Goal: Navigation & Orientation: Find specific page/section

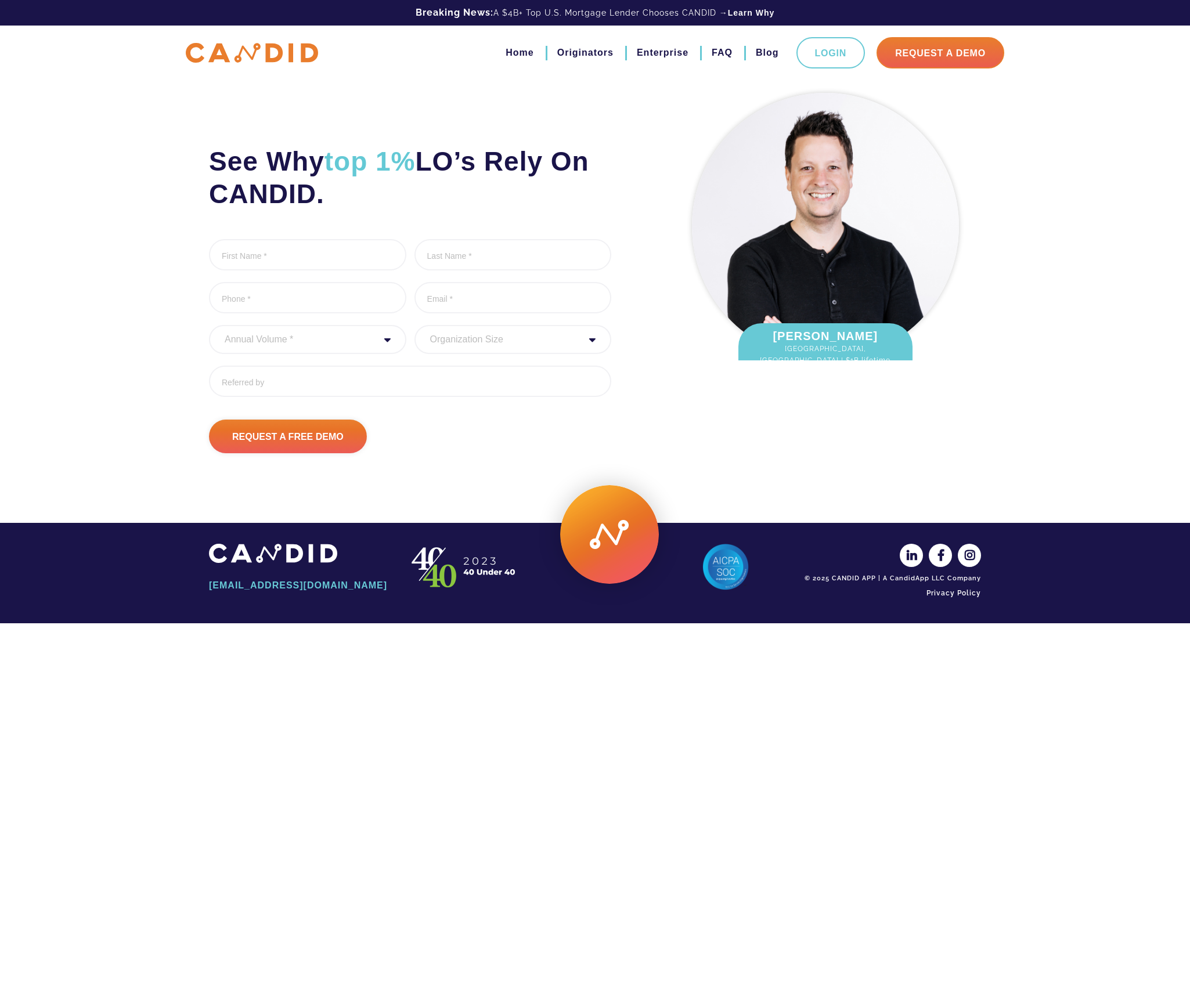
drag, startPoint x: 405, startPoint y: 160, endPoint x: 523, endPoint y: 186, distance: 120.8
click at [523, 186] on h2 "See Why top 1% LO’s Rely On CANDID." at bounding box center [410, 177] width 402 height 65
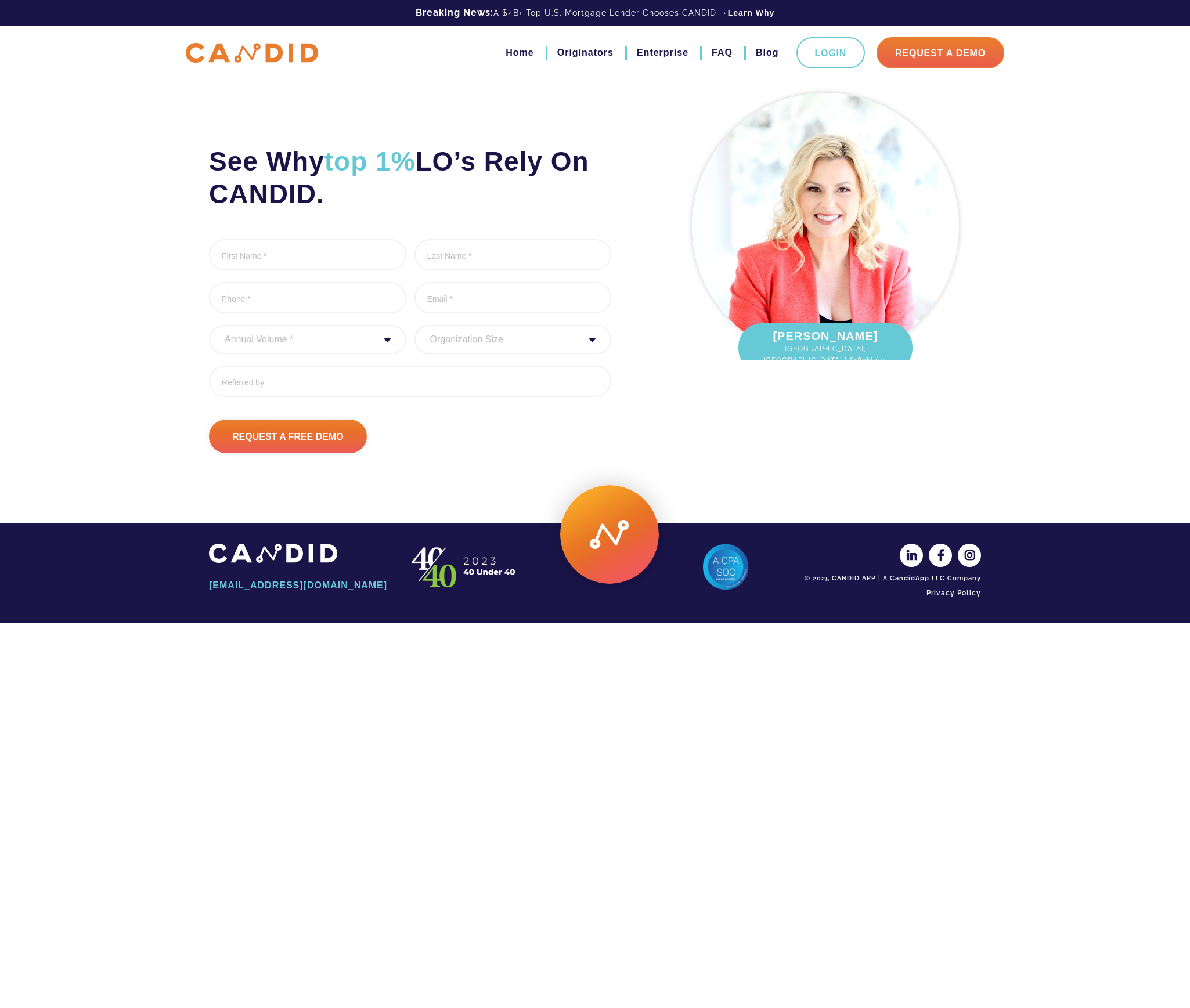
click at [480, 201] on h2 "See Why top 1% LO’s Rely On CANDID." at bounding box center [410, 177] width 402 height 65
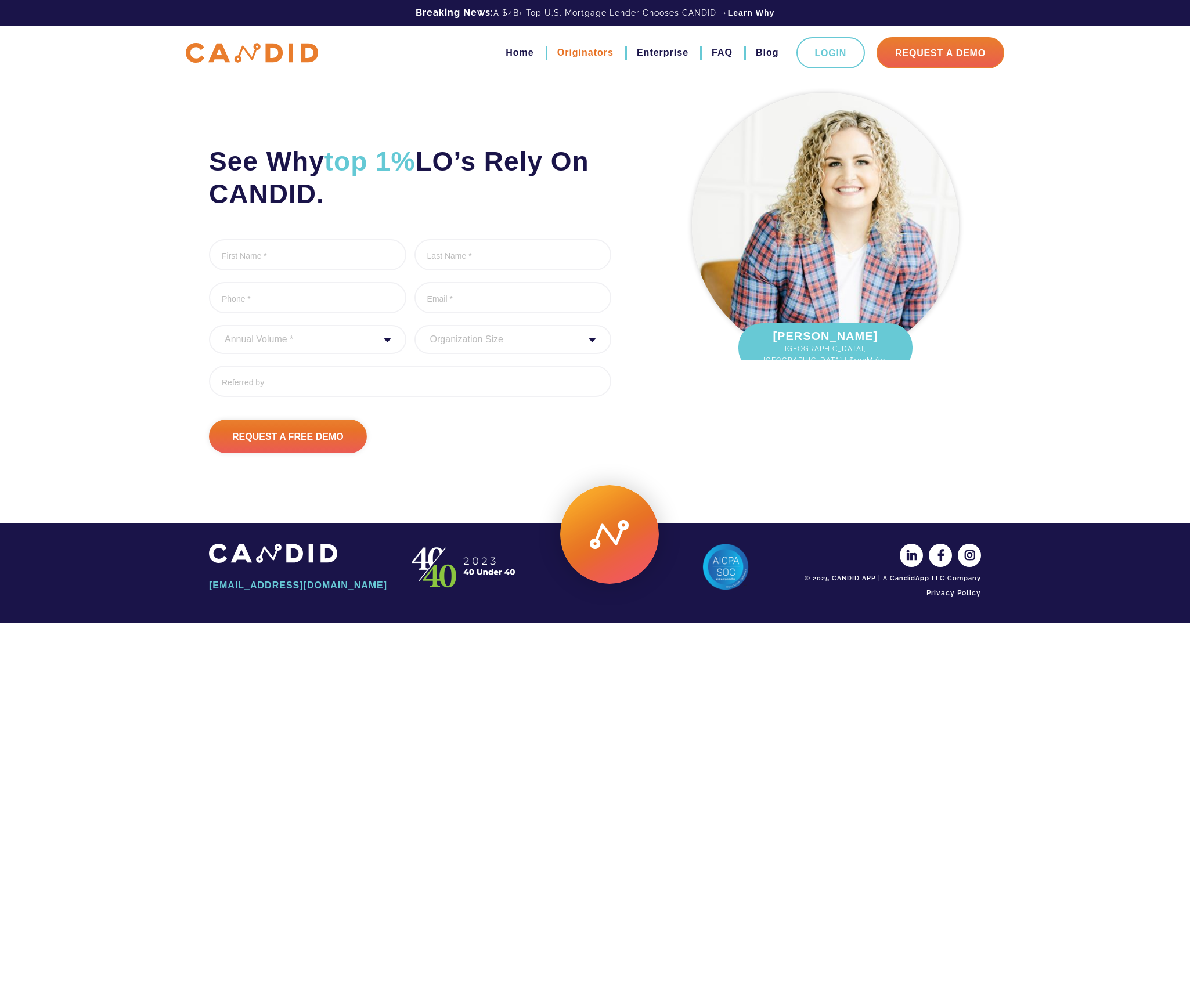
click at [557, 48] on link "Originators" at bounding box center [585, 52] width 56 height 20
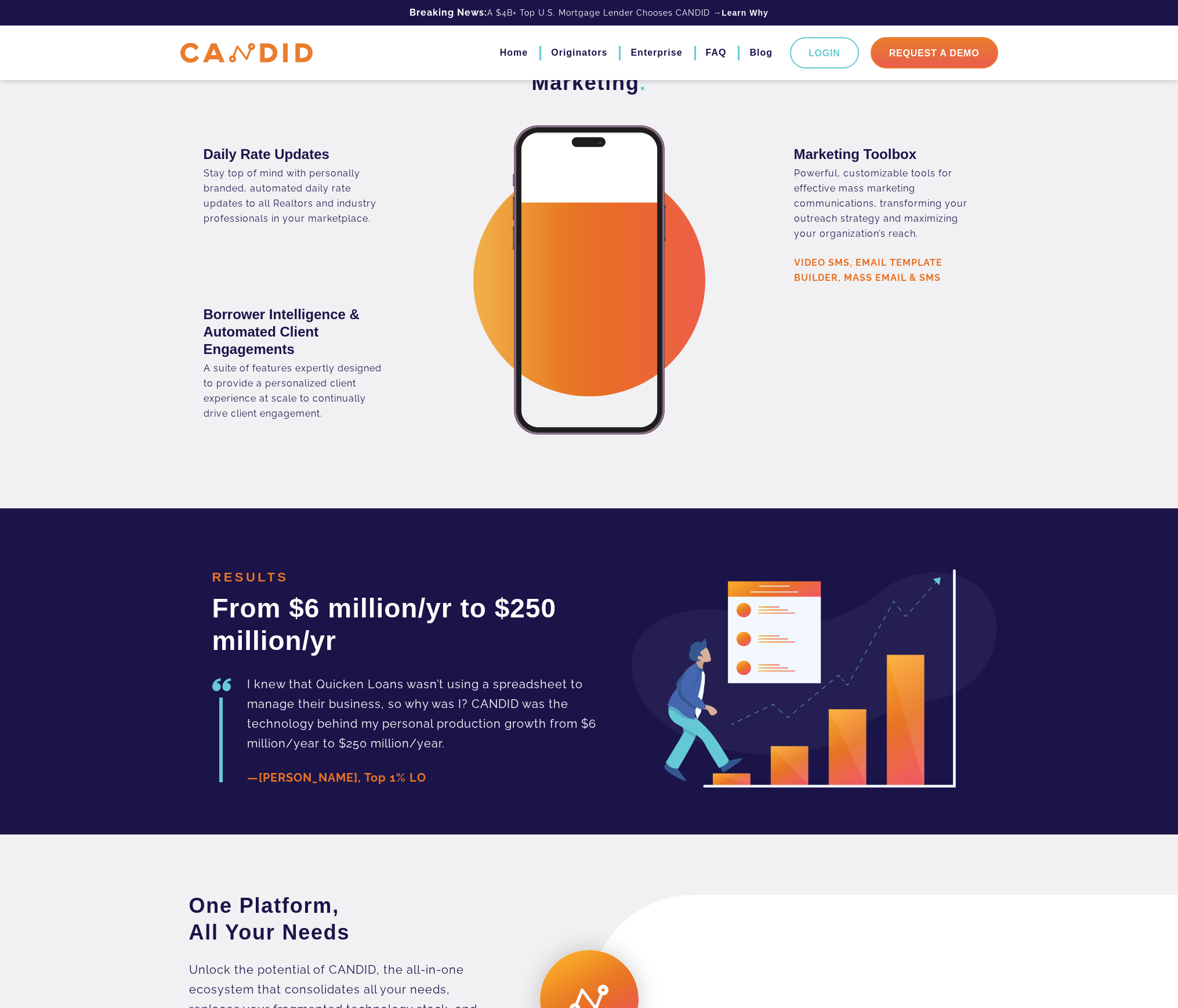
scroll to position [2176, 0]
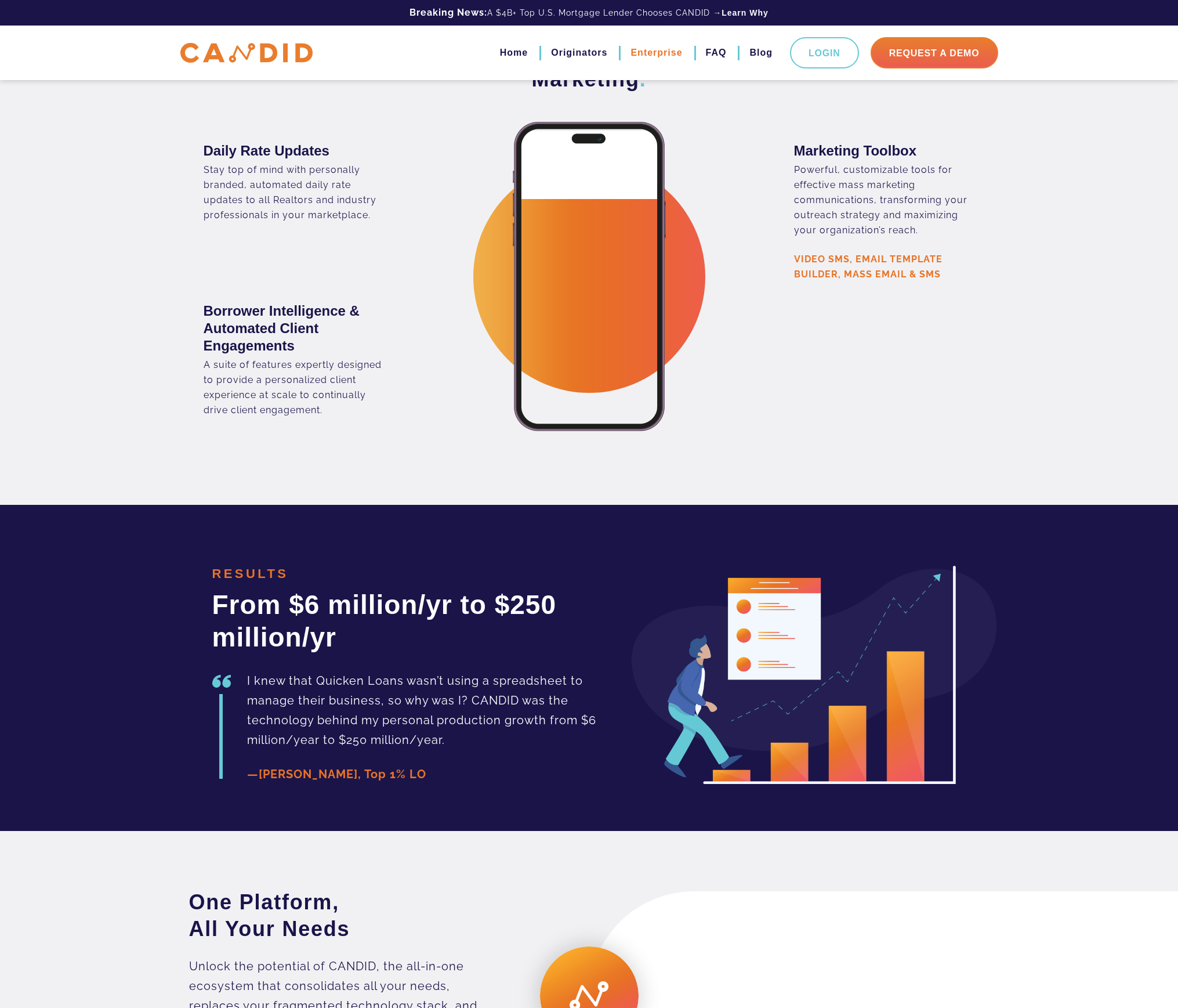
click at [645, 56] on link "Enterprise" at bounding box center [656, 52] width 52 height 20
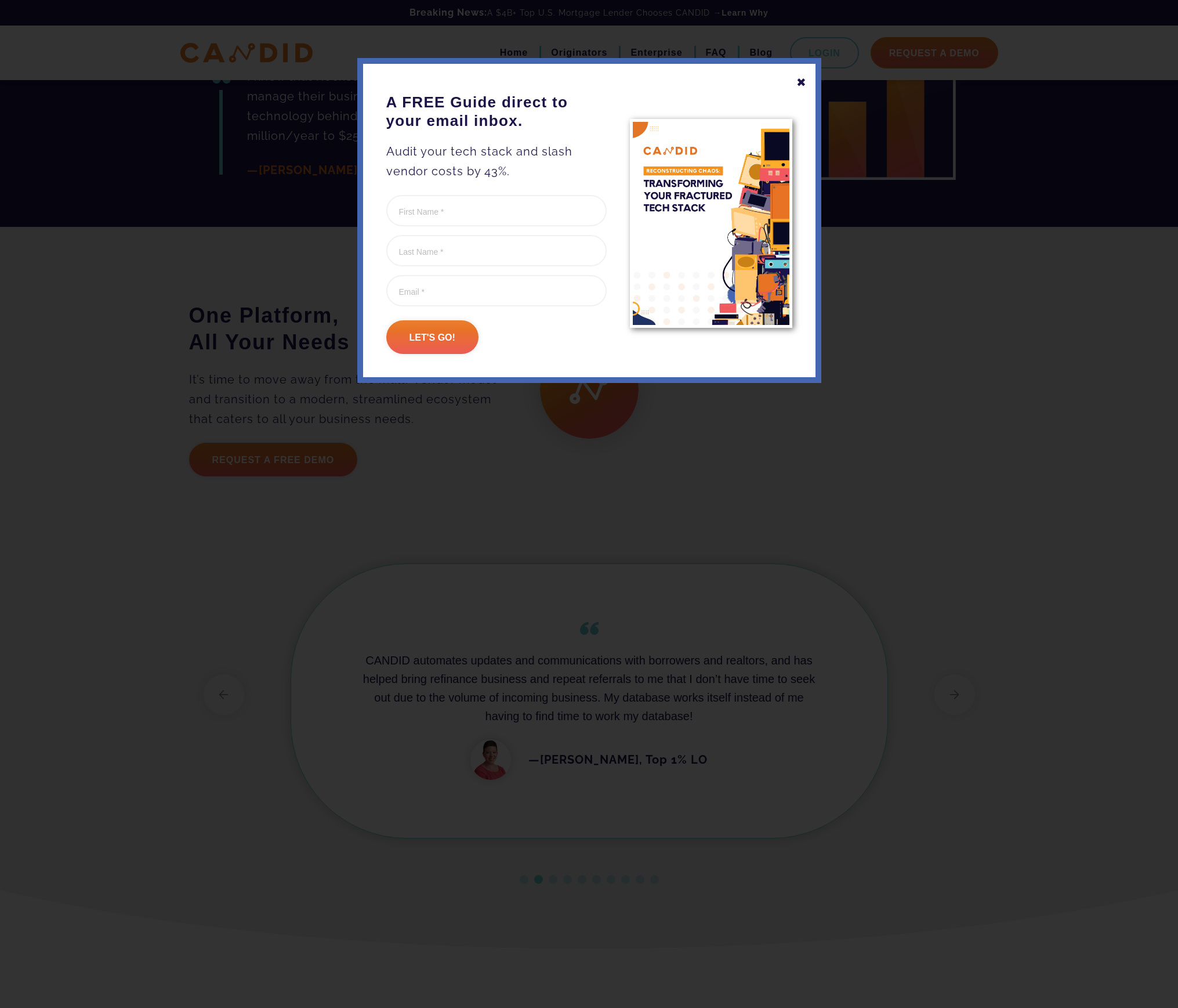
scroll to position [2031, 0]
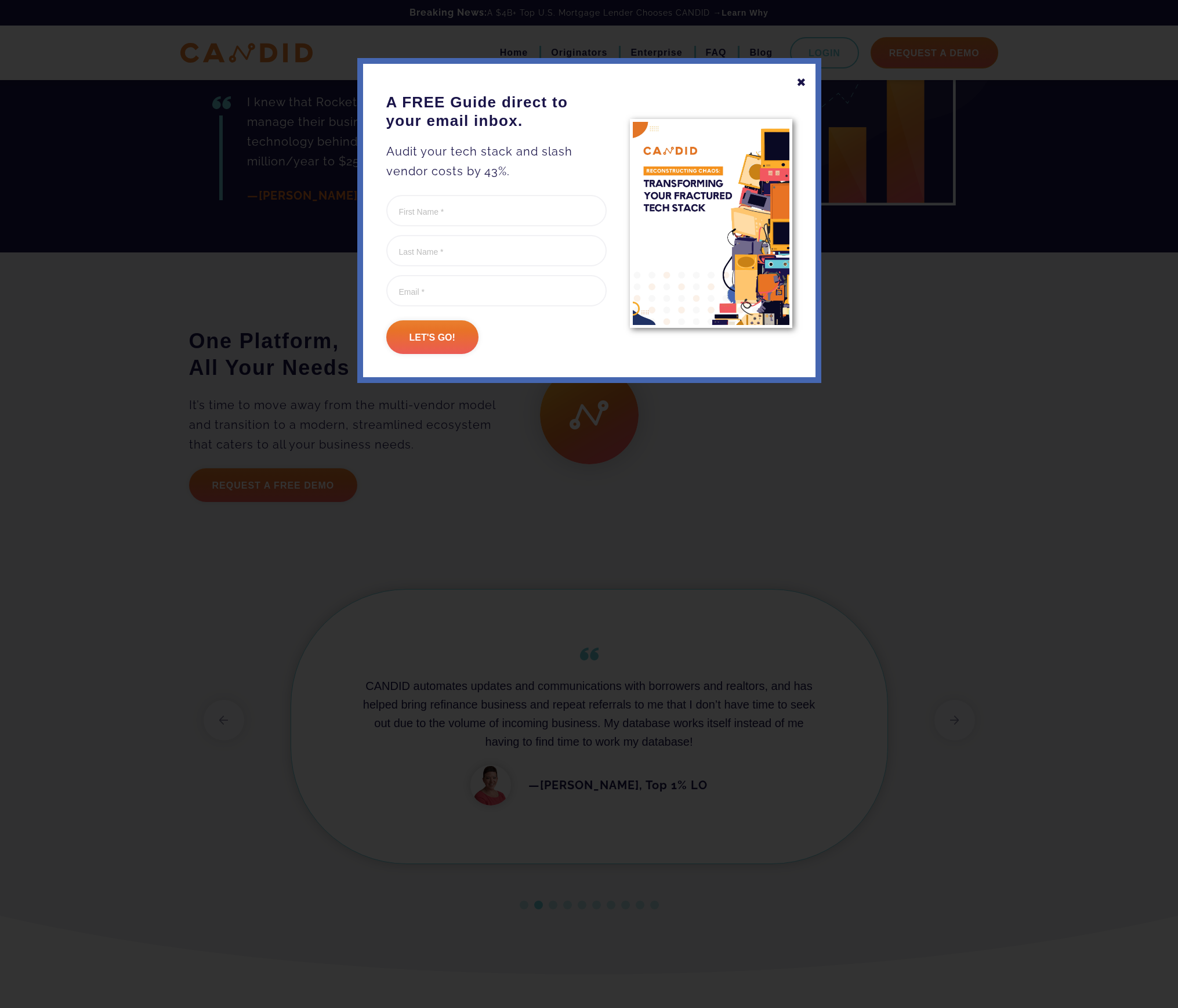
click at [798, 76] on div "✖" at bounding box center [802, 82] width 10 height 20
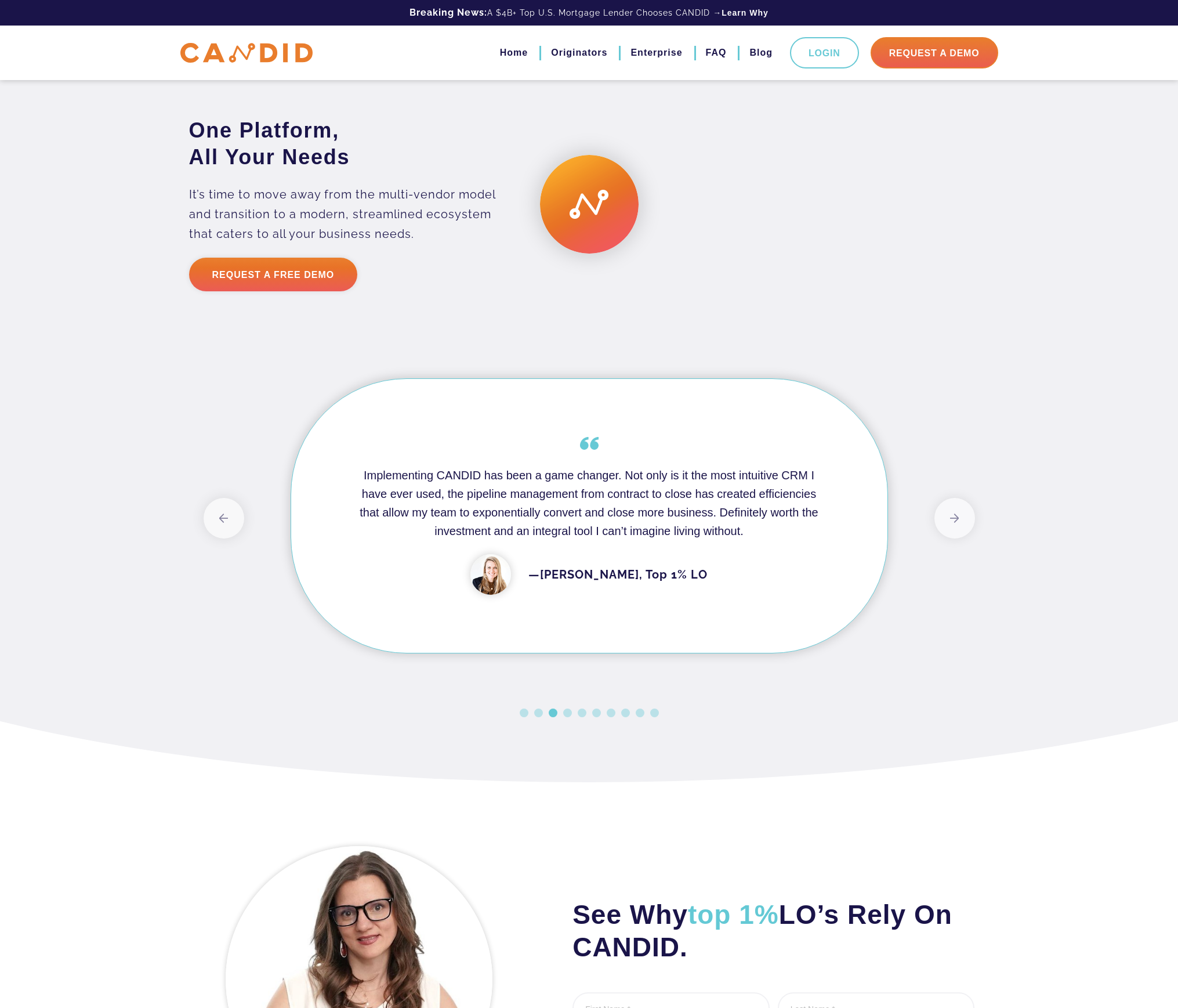
scroll to position [2065, 0]
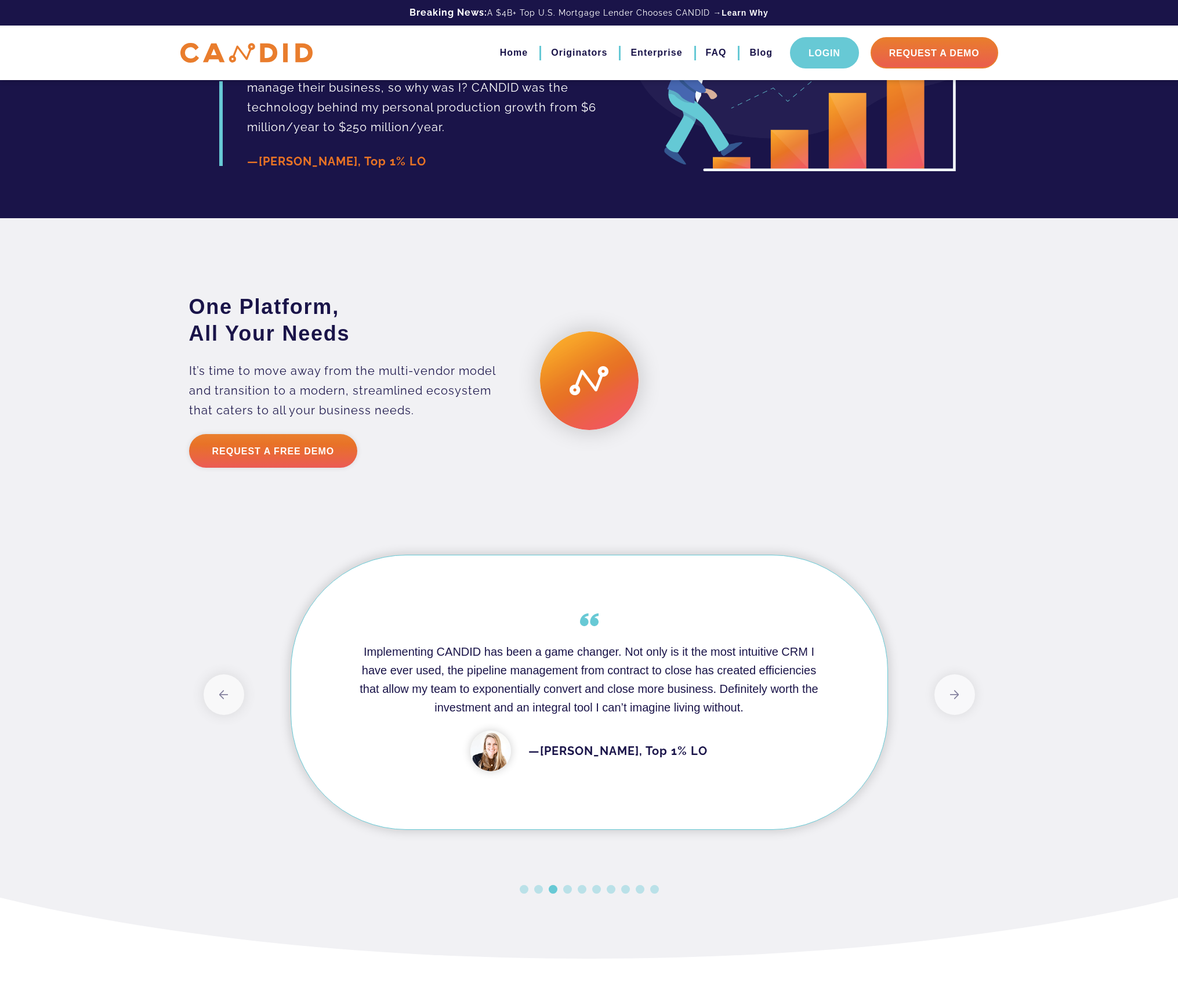
click at [799, 54] on link "Login" at bounding box center [825, 52] width 69 height 31
